Goal: Find specific page/section: Find specific page/section

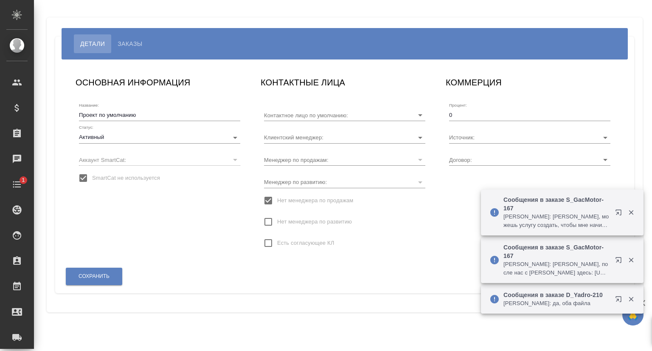
type input "[PERSON_NAME]"
type input "AU-4200/ХК 317-25-ЦСМ"
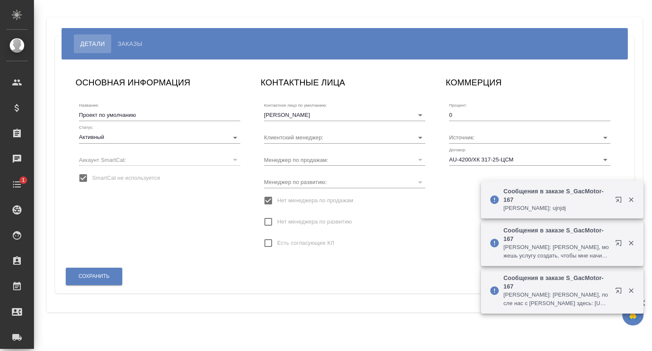
type input "Усманова Ольга"
type input "Сеитов Павел"
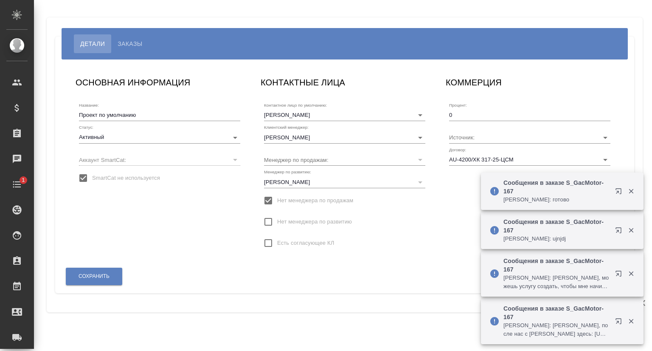
click at [126, 43] on span "Заказы" at bounding box center [130, 44] width 25 height 10
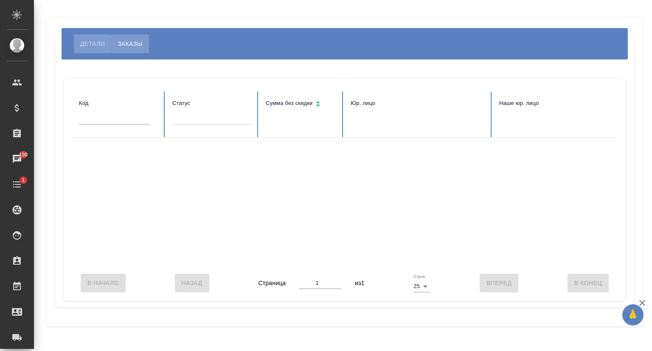
click at [85, 42] on span "Детали" at bounding box center [92, 44] width 25 height 10
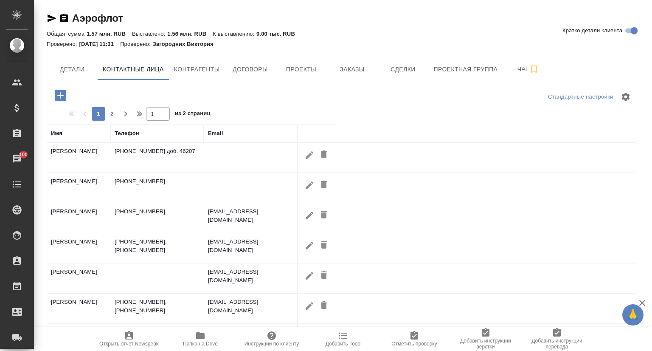
select select "RU"
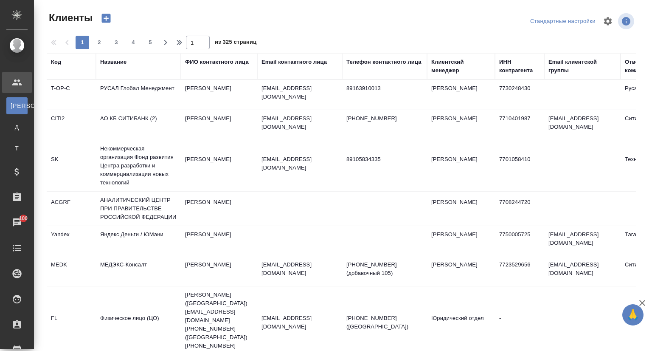
select select "RU"
click at [120, 65] on div "Название" at bounding box center [113, 62] width 26 height 8
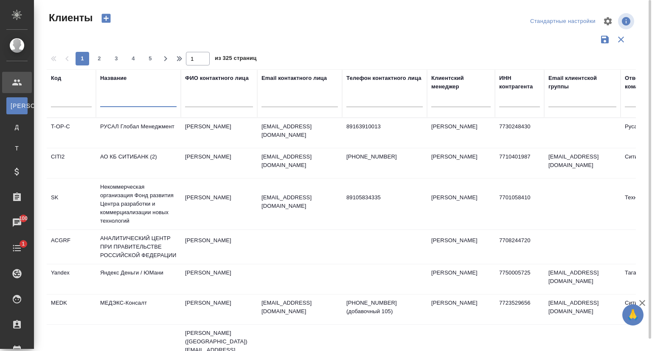
click at [117, 98] on input "text" at bounding box center [138, 101] width 76 height 11
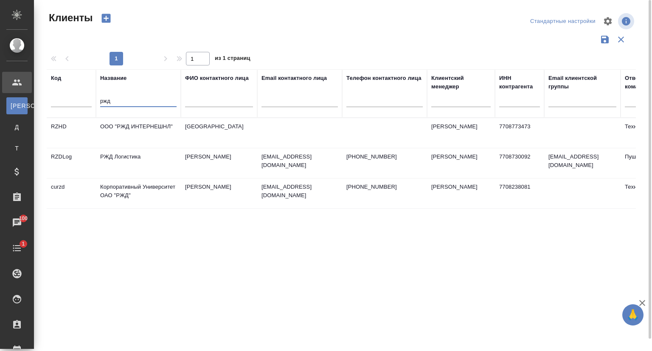
type input "ржд"
click at [129, 184] on td "Корпоративный Университет ОАО "РЖД"" at bounding box center [138, 193] width 85 height 30
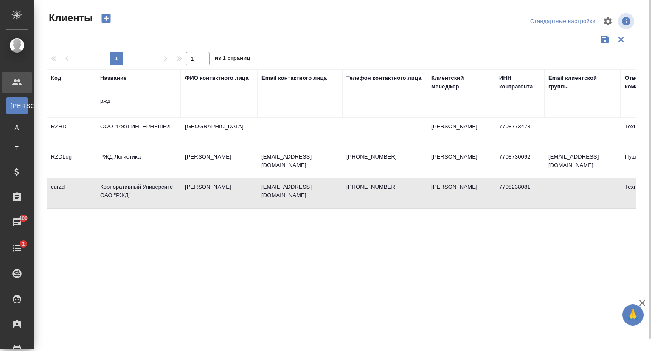
click at [129, 184] on td "Корпоративный Университет ОАО "РЖД"" at bounding box center [138, 193] width 85 height 30
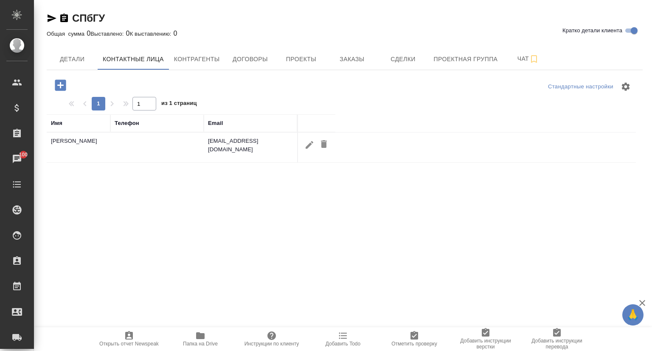
select select "RU"
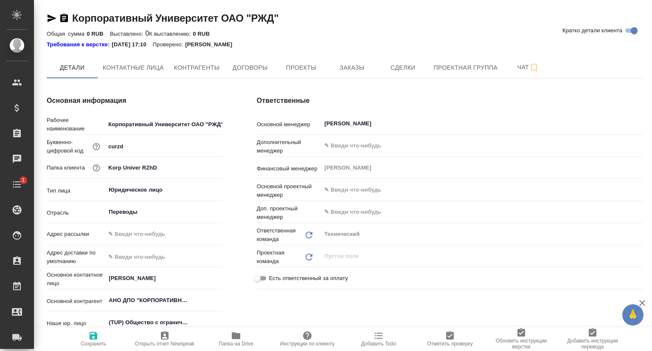
type textarea "x"
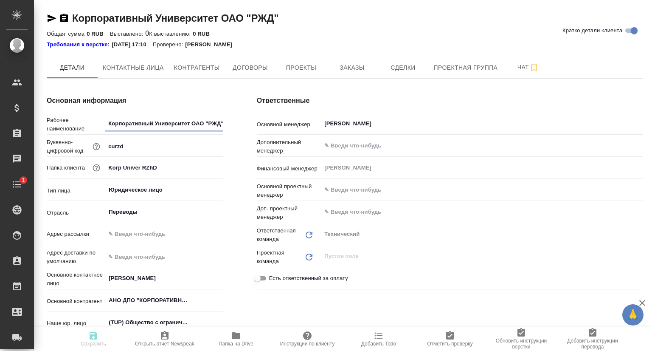
type textarea "x"
click at [307, 72] on span "Проекты" at bounding box center [301, 67] width 41 height 11
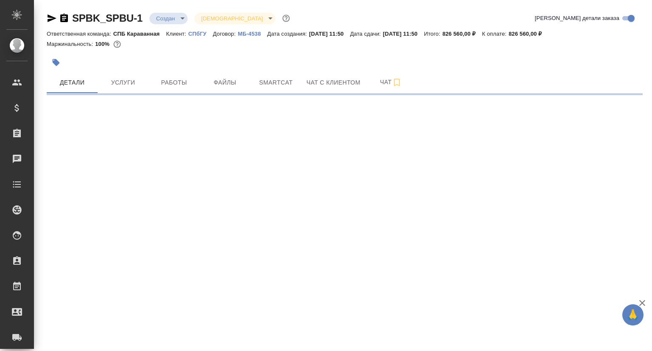
select select "RU"
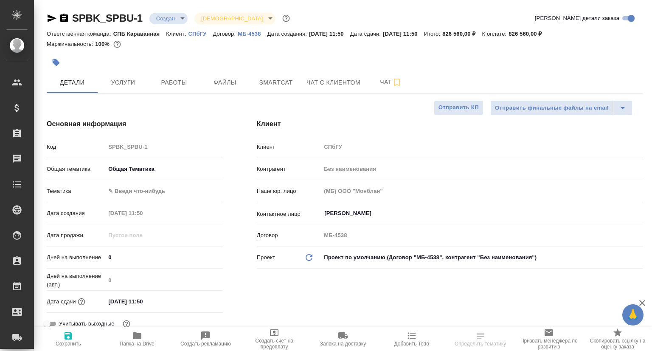
type textarea "x"
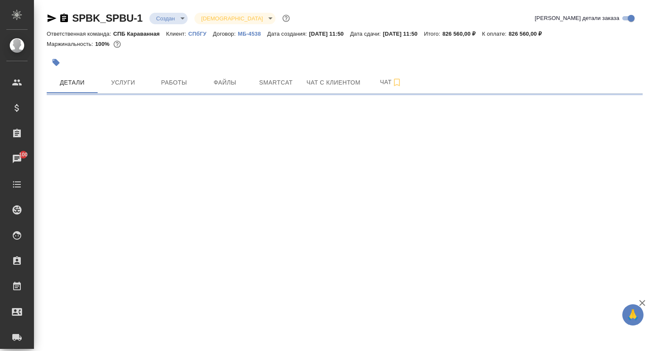
select select "RU"
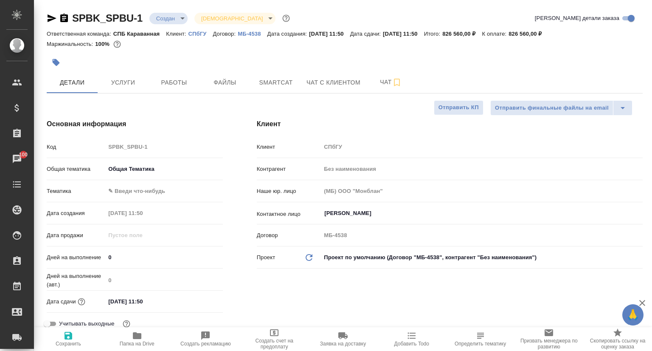
type textarea "x"
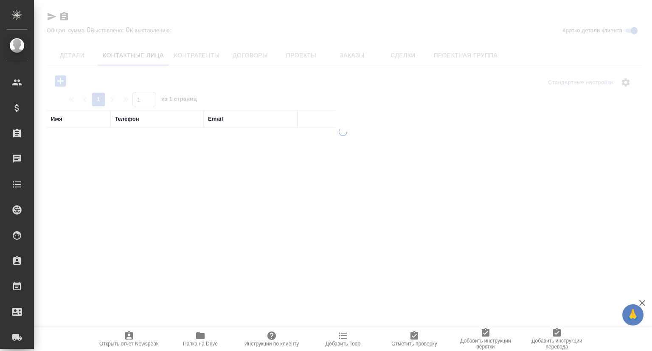
select select "RU"
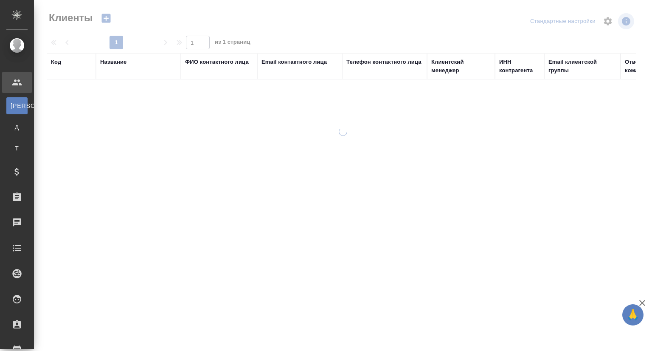
select select "RU"
